Goal: Use online tool/utility: Utilize a website feature to perform a specific function

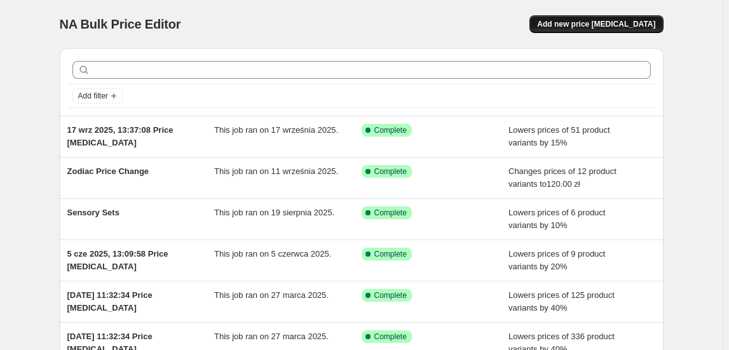
click at [593, 20] on span "Add new price [MEDICAL_DATA]" at bounding box center [596, 24] width 118 height 10
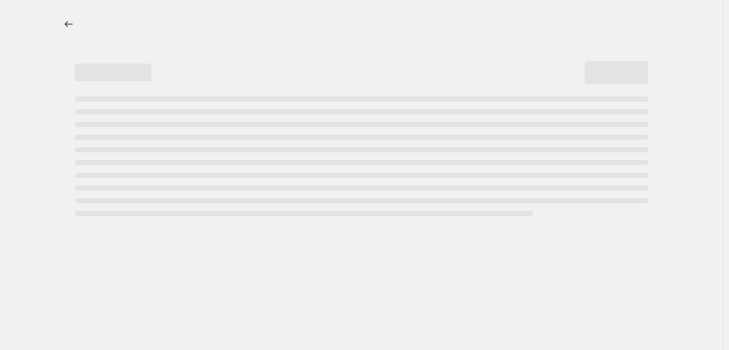
select select "percentage"
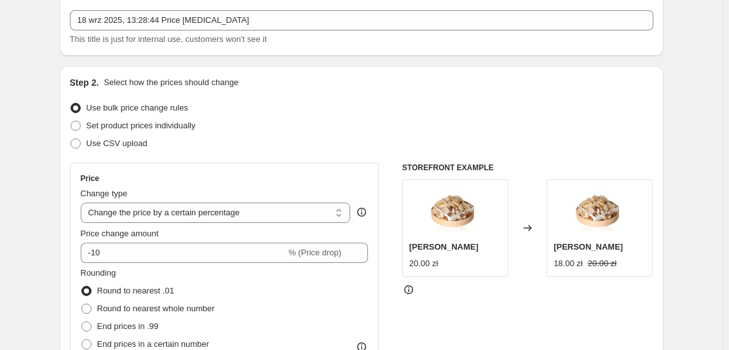
scroll to position [173, 0]
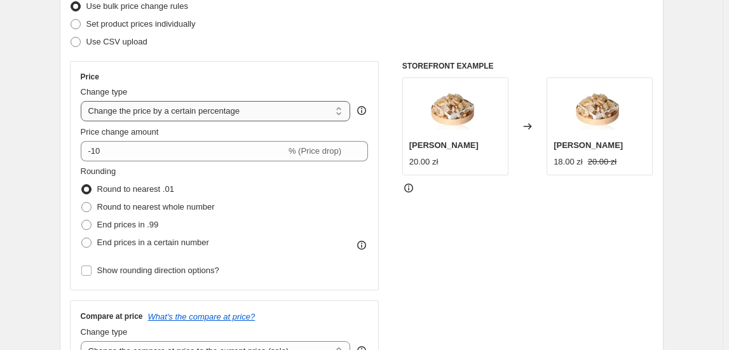
click at [268, 112] on select "Change the price to a certain amount Change the price by a certain amount Chang…" at bounding box center [216, 111] width 270 height 20
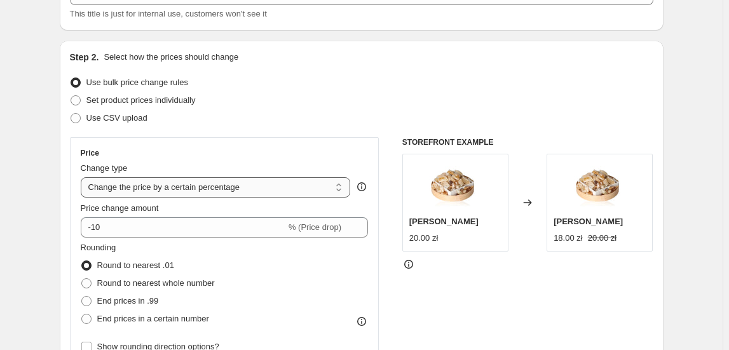
scroll to position [115, 0]
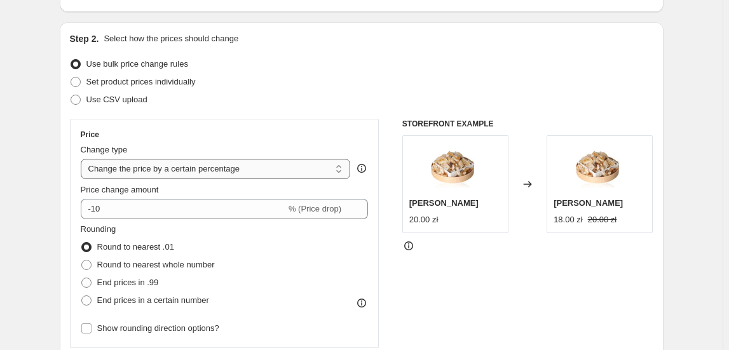
click at [175, 172] on select "Change the price to a certain amount Change the price by a certain amount Chang…" at bounding box center [216, 169] width 270 height 20
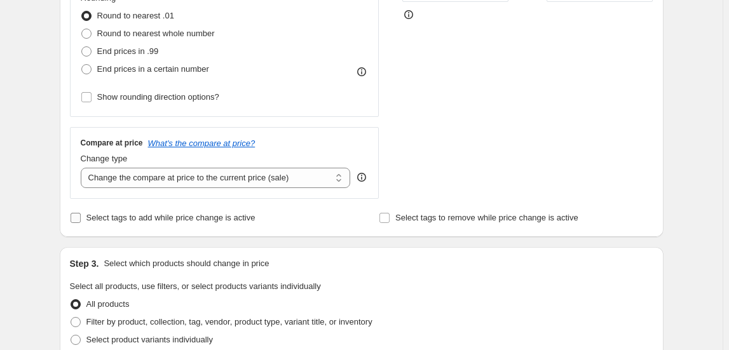
scroll to position [404, 0]
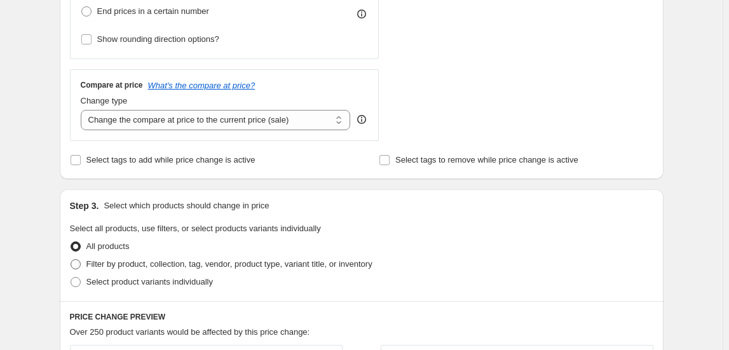
click at [121, 259] on span "Filter by product, collection, tag, vendor, product type, variant title, or inv…" at bounding box center [229, 264] width 286 height 10
click at [71, 259] on input "Filter by product, collection, tag, vendor, product type, variant title, or inv…" at bounding box center [71, 259] width 1 height 1
radio input "true"
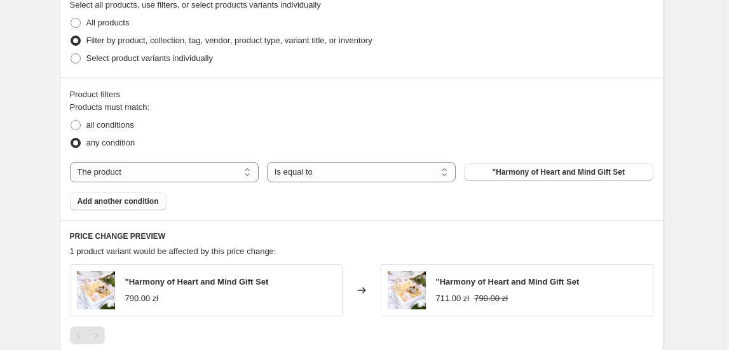
scroll to position [635, 0]
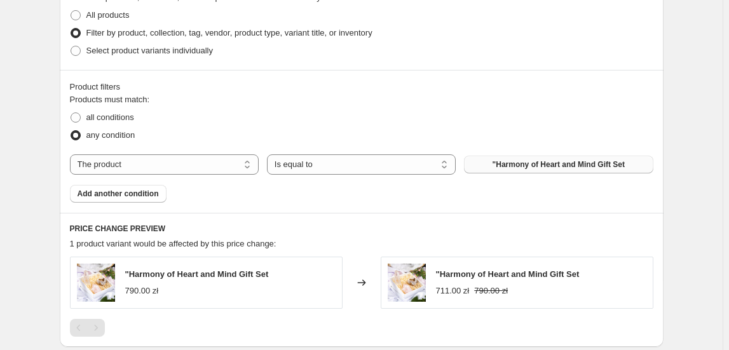
click at [494, 163] on button ""Harmony of Heart and Mind Gift Set" at bounding box center [558, 165] width 189 height 18
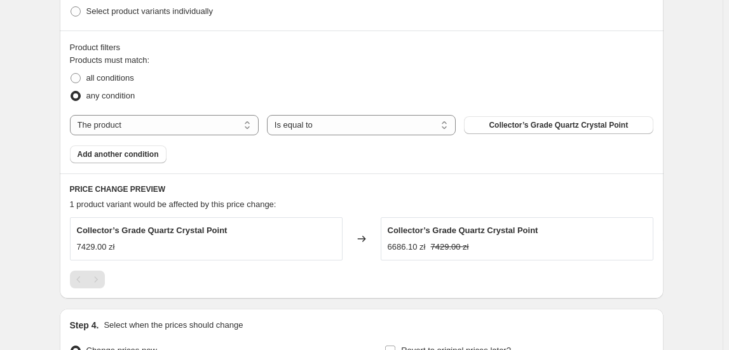
scroll to position [693, 0]
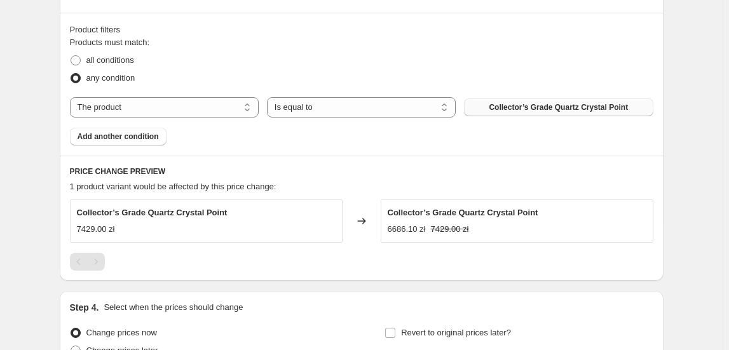
click at [551, 112] on button "Collector’s Grade Quartz Crystal Point" at bounding box center [558, 107] width 189 height 18
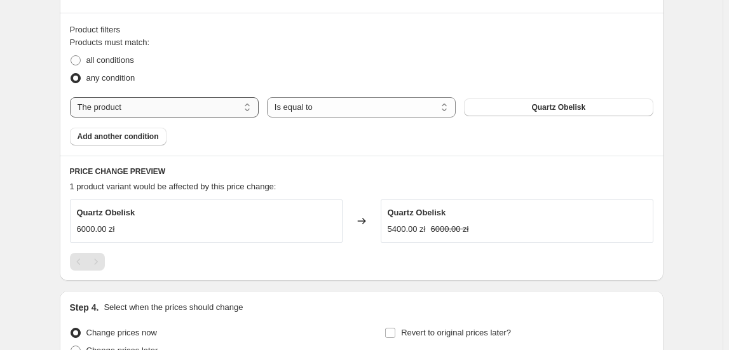
click at [240, 113] on select "The product The product's collection The product's tag The product's vendor The…" at bounding box center [164, 107] width 189 height 20
click at [505, 105] on button "Quartz Obelisk" at bounding box center [558, 107] width 189 height 18
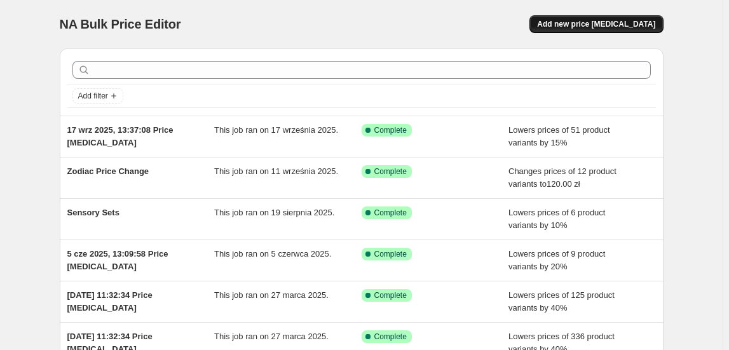
click at [622, 24] on span "Add new price [MEDICAL_DATA]" at bounding box center [596, 24] width 118 height 10
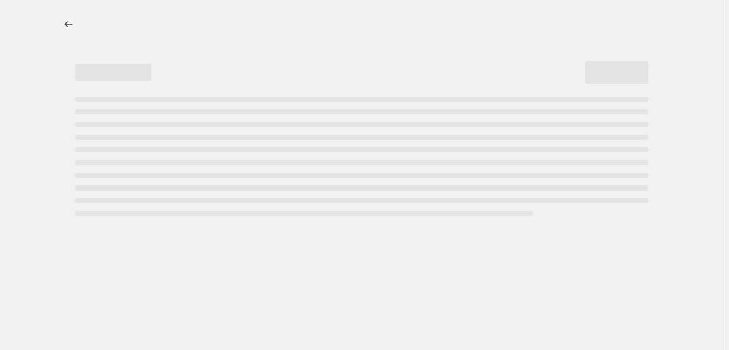
select select "percentage"
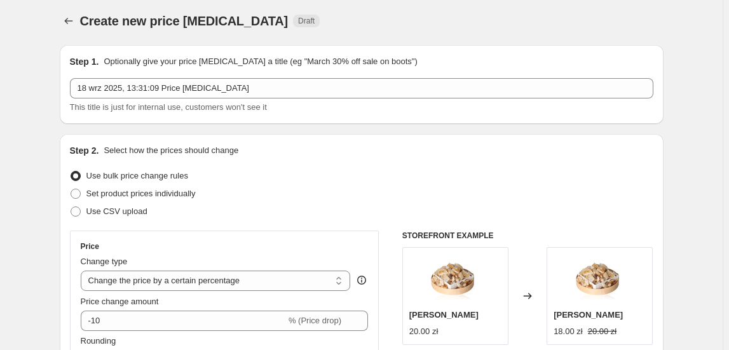
scroll to position [57, 0]
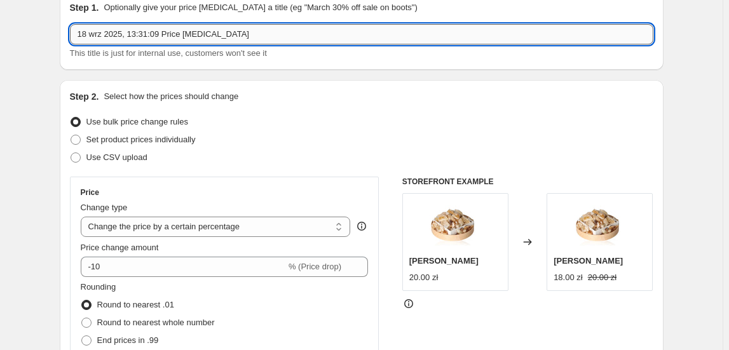
click at [210, 34] on input "18 wrz 2025, 13:31:09 Price change job" at bounding box center [361, 34] width 583 height 20
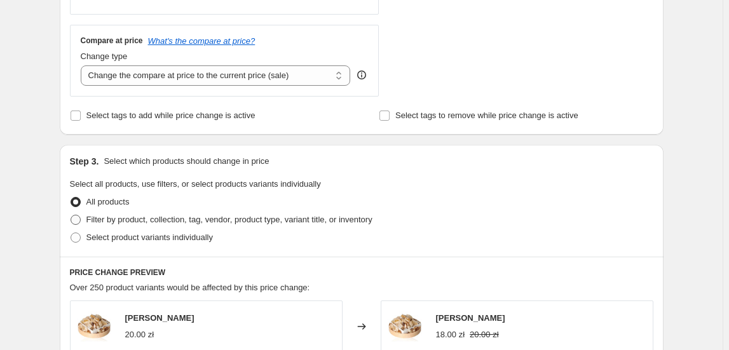
scroll to position [462, 0]
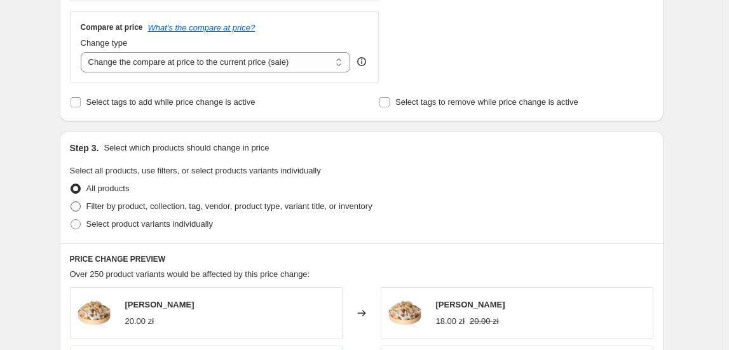
type input "B2B"
click at [140, 210] on span "Filter by product, collection, tag, vendor, product type, variant title, or inv…" at bounding box center [229, 206] width 286 height 10
click at [71, 202] on input "Filter by product, collection, tag, vendor, product type, variant title, or inv…" at bounding box center [71, 201] width 1 height 1
radio input "true"
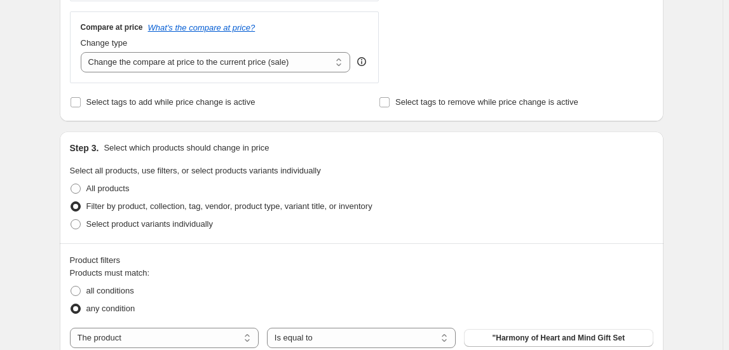
scroll to position [578, 0]
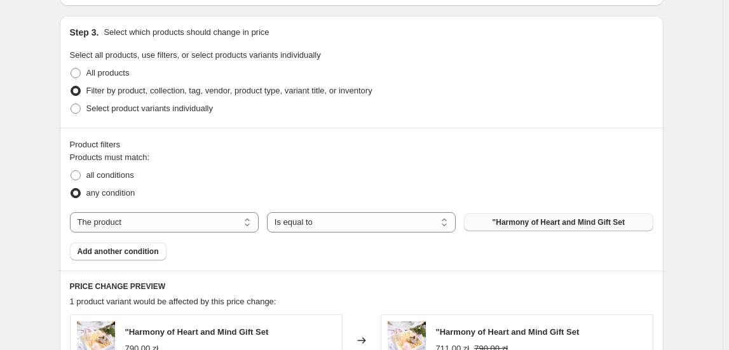
click at [505, 226] on span ""Harmony of Heart and Mind Gift Set" at bounding box center [558, 222] width 132 height 10
click at [224, 224] on select "The product The product's collection The product's tag The product's vendor The…" at bounding box center [164, 222] width 189 height 20
select select "collection"
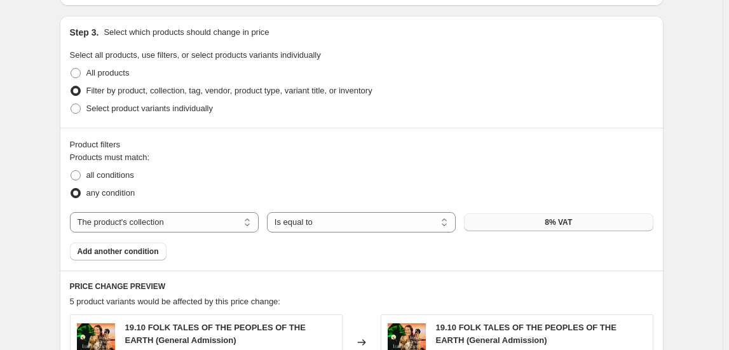
click at [562, 222] on span "8% VAT" at bounding box center [558, 222] width 27 height 10
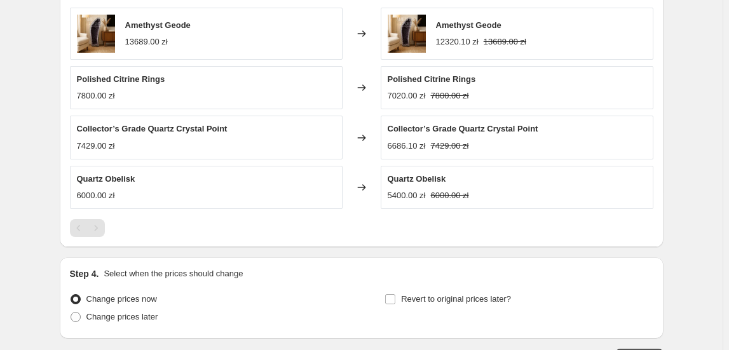
scroll to position [976, 0]
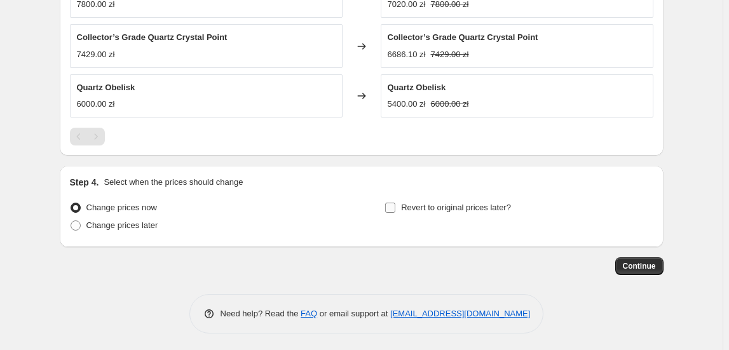
click at [458, 208] on span "Revert to original prices later?" at bounding box center [456, 208] width 110 height 10
click at [395, 208] on input "Revert to original prices later?" at bounding box center [390, 208] width 10 height 10
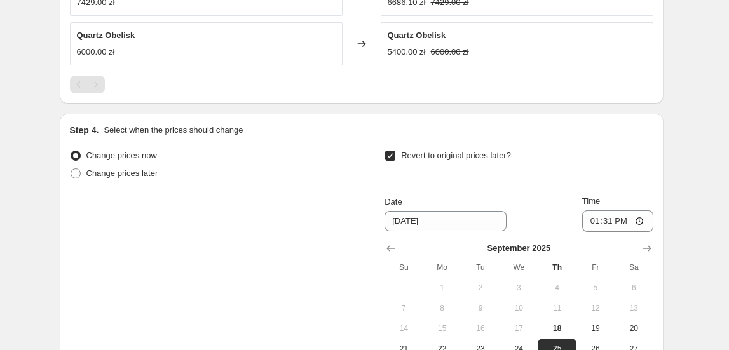
scroll to position [1091, 0]
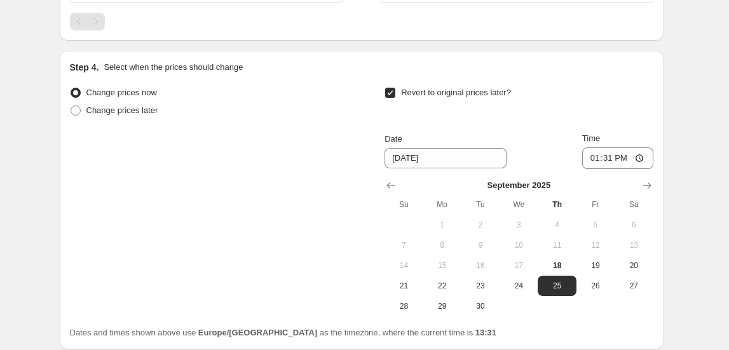
click at [395, 90] on input "Revert to original prices later?" at bounding box center [390, 93] width 10 height 10
checkbox input "false"
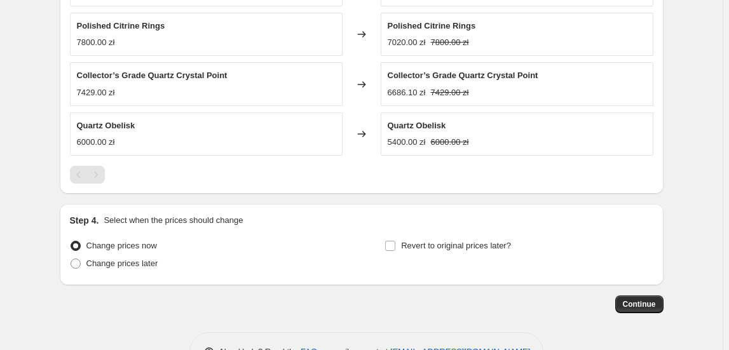
scroll to position [918, 0]
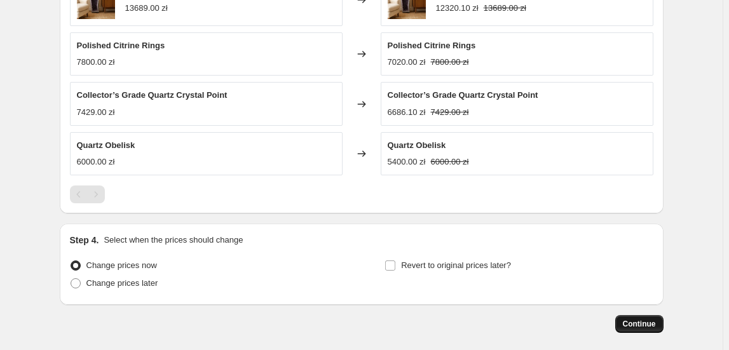
click at [644, 329] on button "Continue" at bounding box center [639, 324] width 48 height 18
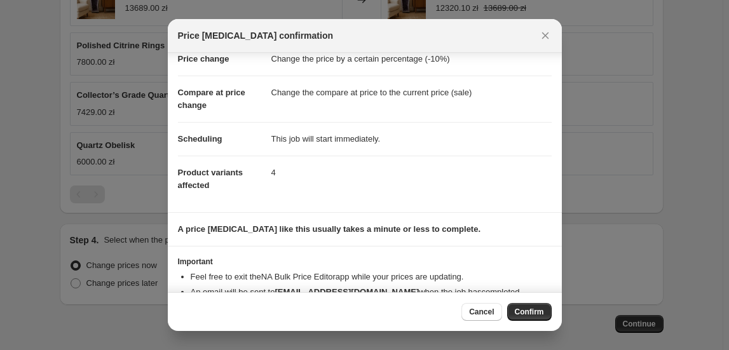
scroll to position [66, 0]
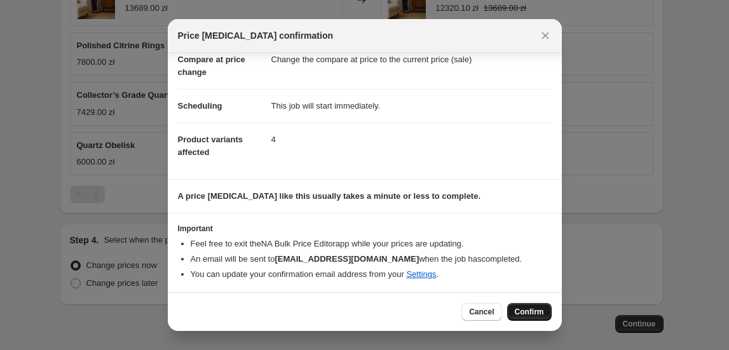
click at [535, 316] on span "Confirm" at bounding box center [529, 312] width 29 height 10
type input "B2B"
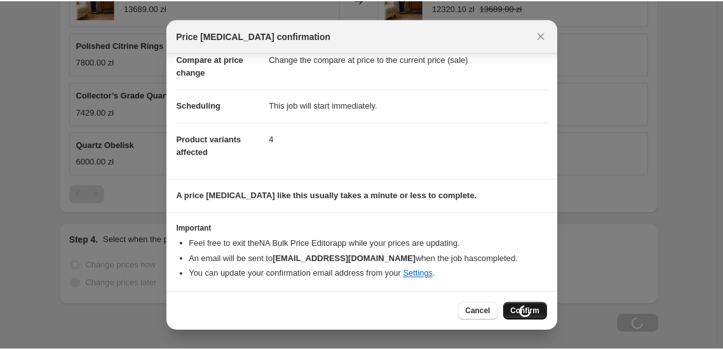
scroll to position [918, 0]
